Goal: Task Accomplishment & Management: Use online tool/utility

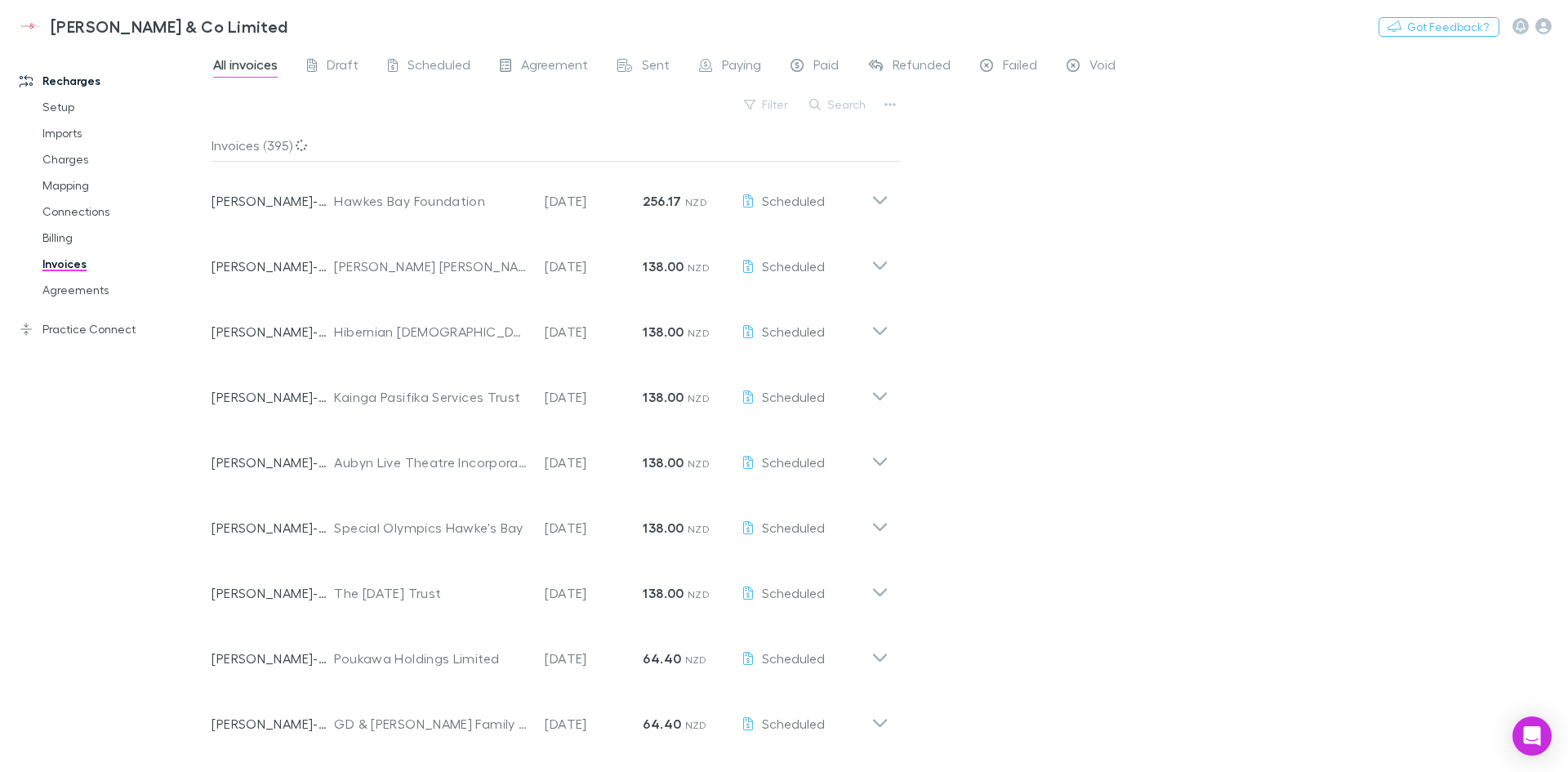
click at [966, 113] on div "All invoices Draft Scheduled Agreement Sent Paying Paid Refunded Failed Void Fi…" at bounding box center [890, 408] width 1356 height 726
click at [72, 184] on link "Mapping" at bounding box center [123, 185] width 194 height 26
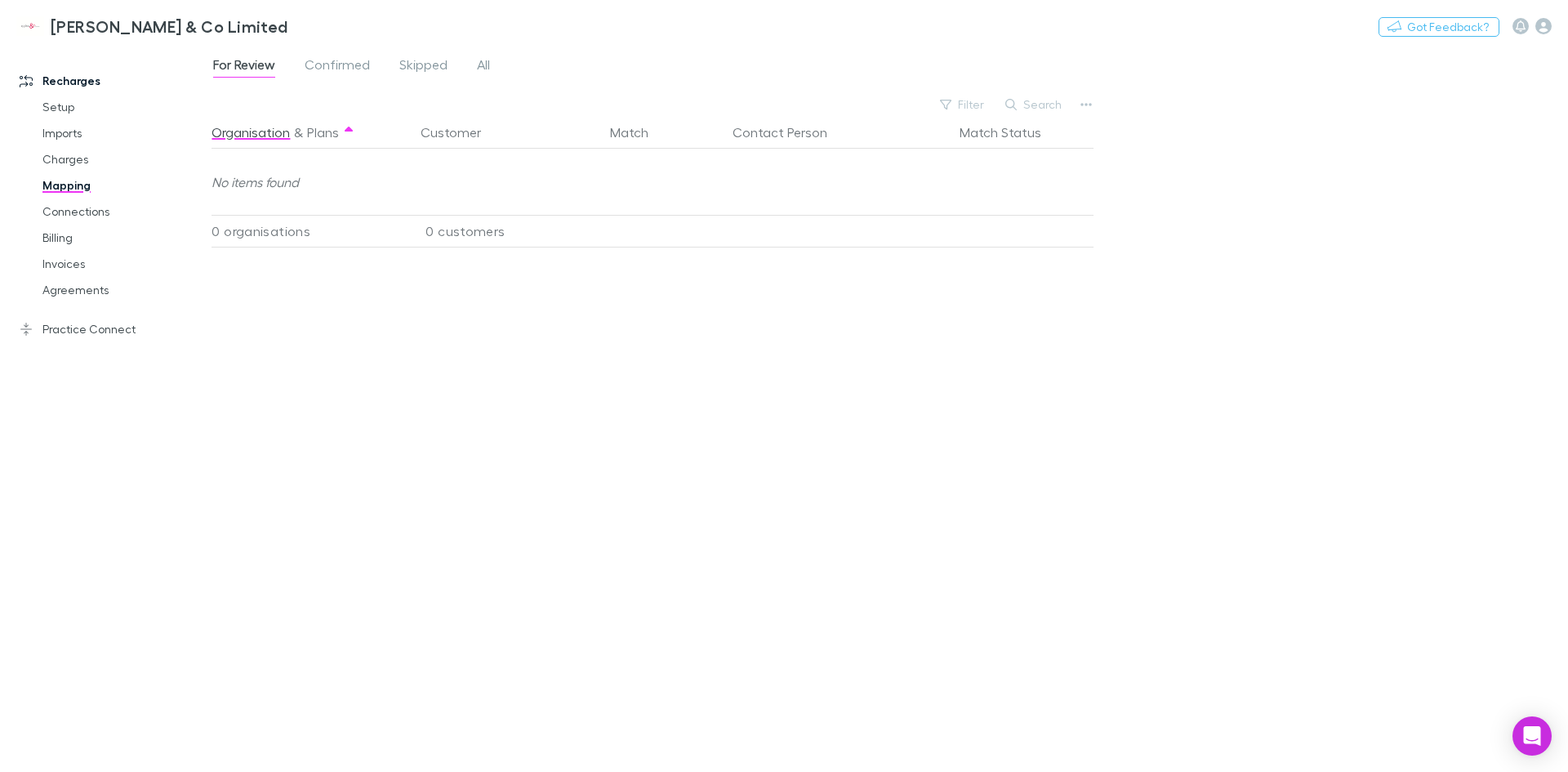
click at [340, 60] on span "Confirmed" at bounding box center [337, 67] width 65 height 21
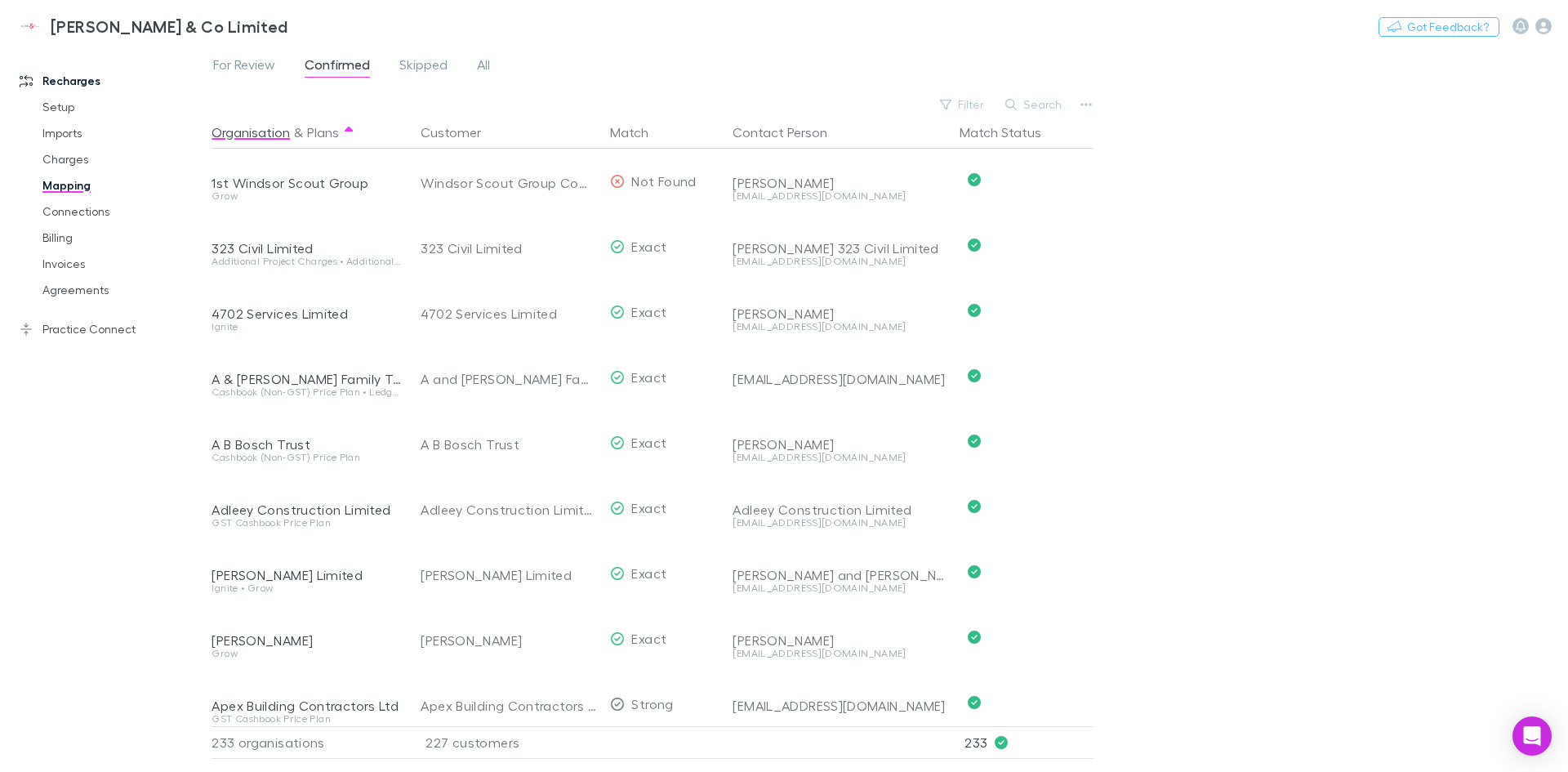
click at [1043, 109] on button "Search" at bounding box center [1034, 104] width 75 height 20
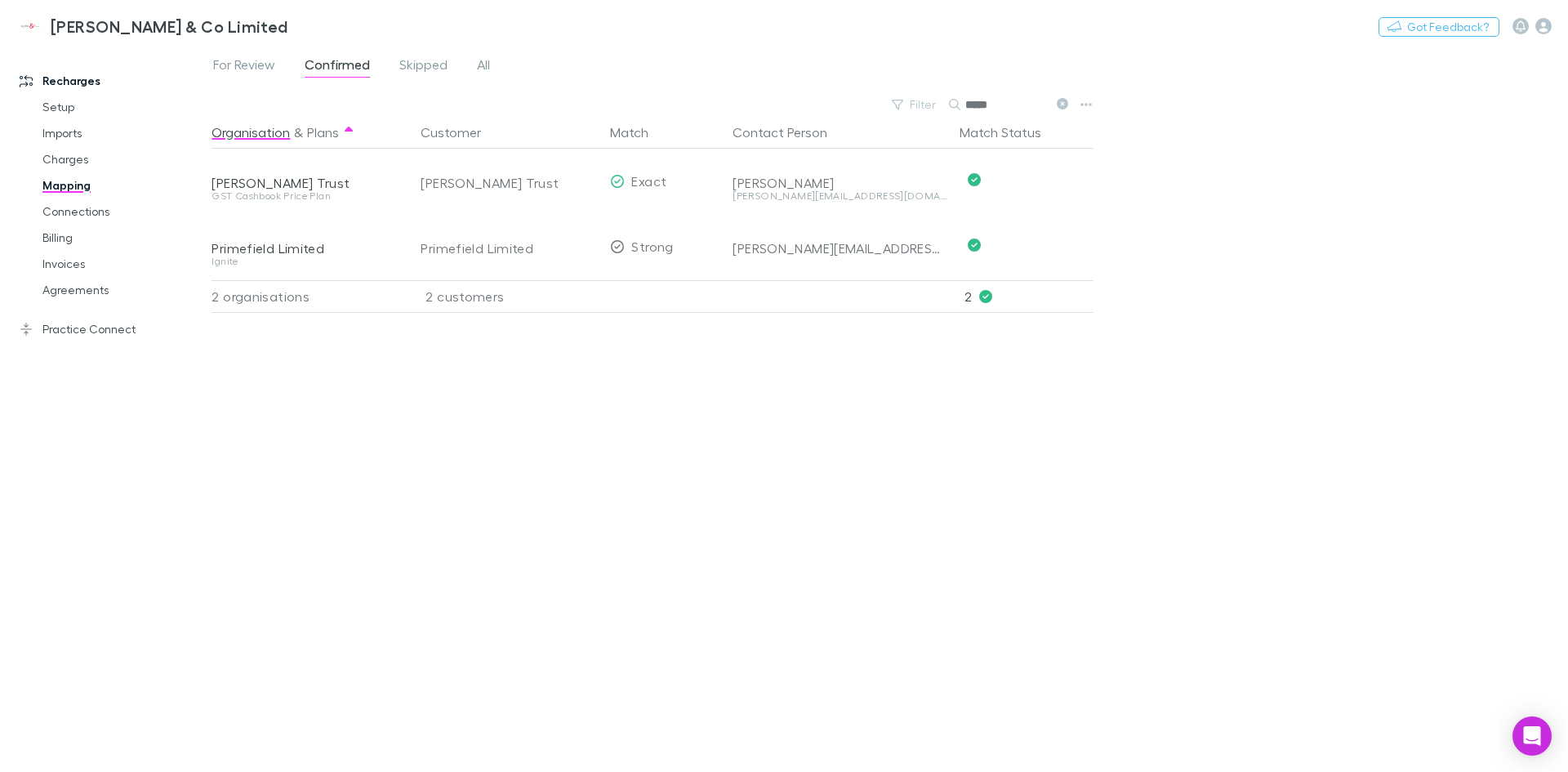
type input "*****"
click at [61, 158] on link "Charges" at bounding box center [123, 160] width 194 height 26
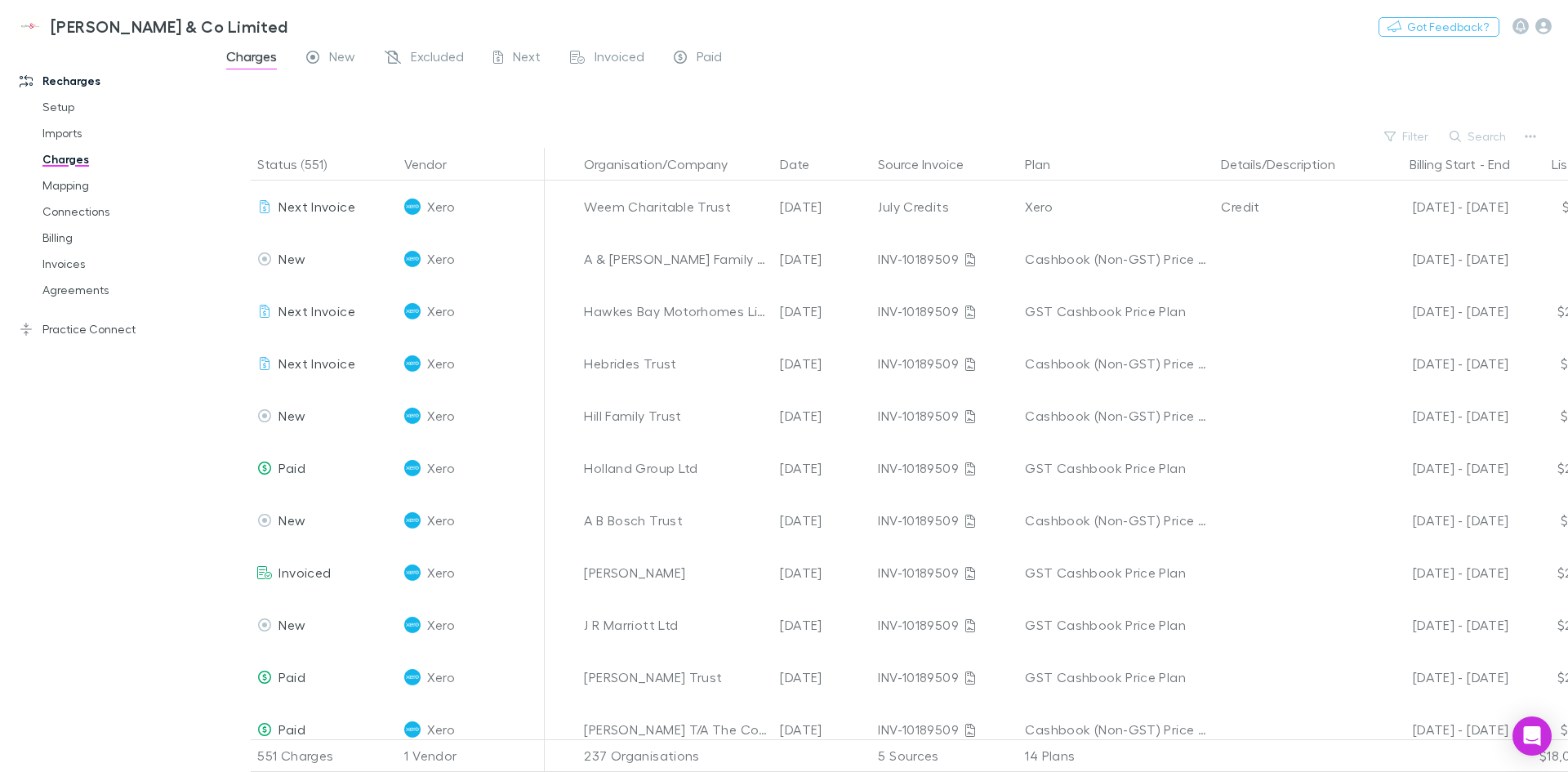
click at [881, 112] on div at bounding box center [904, 100] width 1327 height 48
